Goal: Task Accomplishment & Management: Use online tool/utility

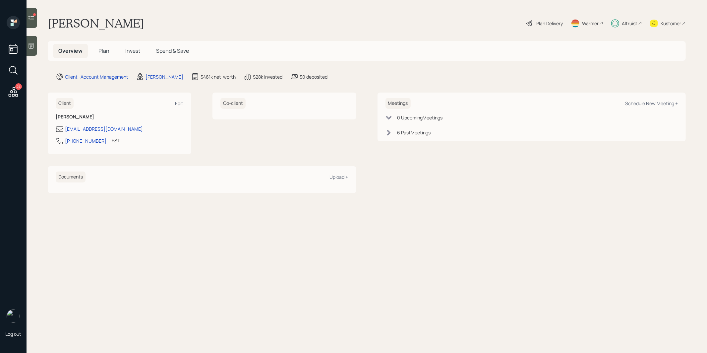
click at [29, 21] on div at bounding box center [32, 18] width 11 height 20
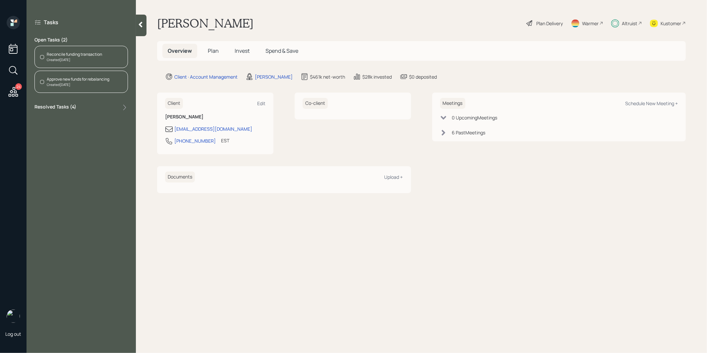
click at [74, 59] on div "Created [DATE]" at bounding box center [74, 59] width 55 height 5
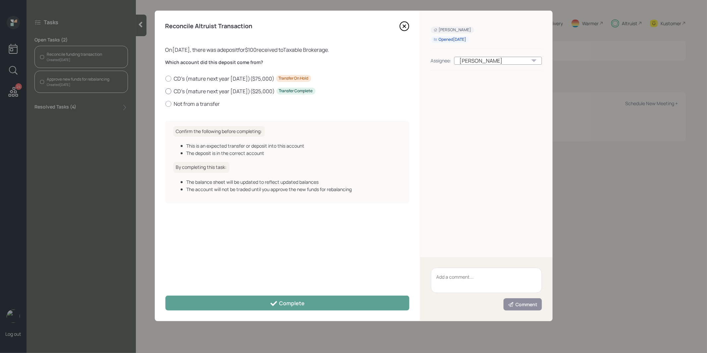
click at [169, 93] on div at bounding box center [168, 91] width 6 height 6
click at [165, 91] on input "CD's (mature next year [DATE]) ( $25,000 ) Transfer Complete" at bounding box center [165, 91] width 0 height 0
radio input "true"
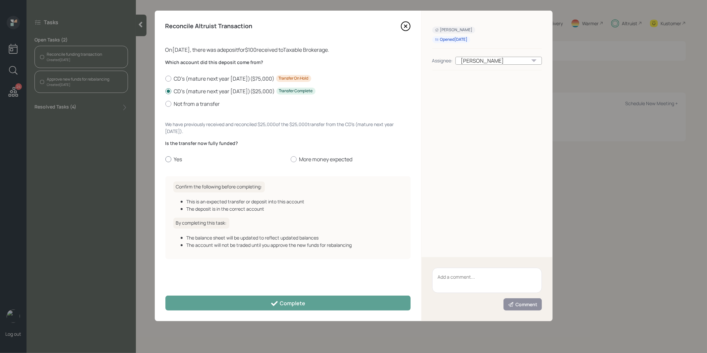
click at [167, 157] on div at bounding box center [168, 159] width 6 height 6
click at [165, 159] on input "Yes" at bounding box center [165, 159] width 0 height 0
radio input "true"
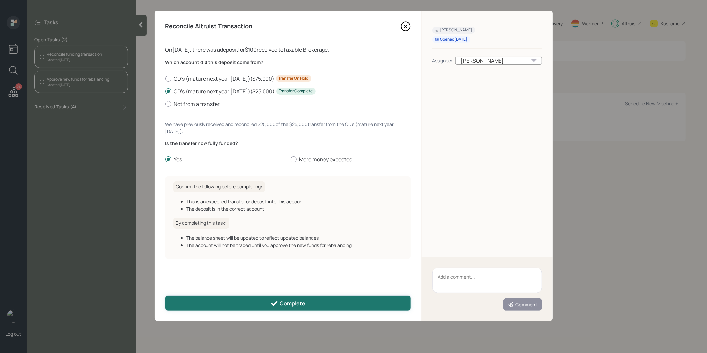
click at [211, 303] on button "Complete" at bounding box center [287, 302] width 245 height 15
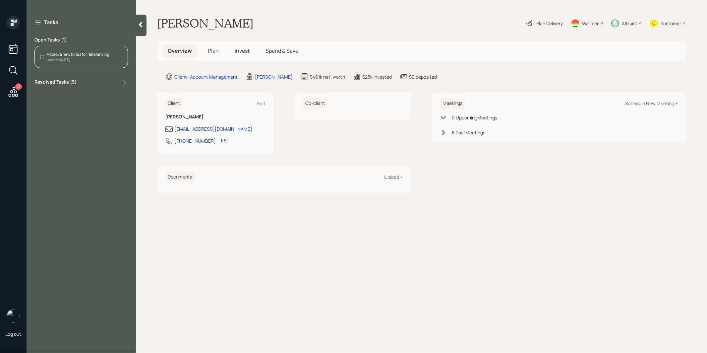
click at [76, 56] on div "Approve new funds for rebalancing" at bounding box center [78, 54] width 63 height 6
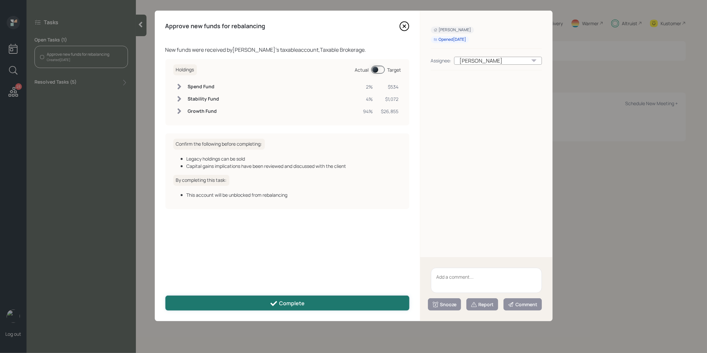
click at [231, 304] on button "Complete" at bounding box center [287, 302] width 244 height 15
